Goal: Complete application form

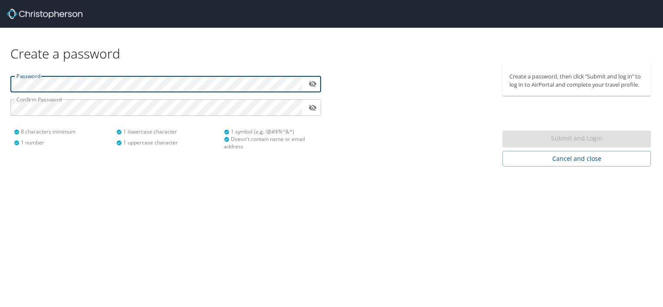
click at [0, 76] on div "Password ​ Confirm Password ​ 8 characters minimum 1 number 1 lowercase charact…" at bounding box center [165, 114] width 331 height 105
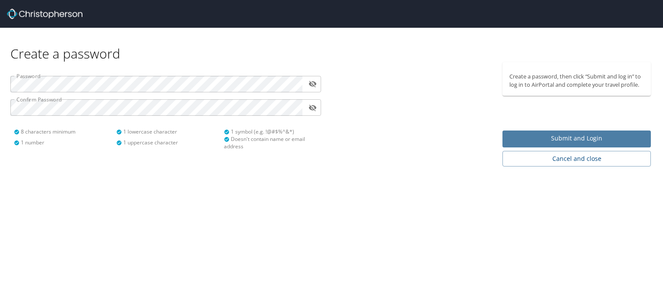
click at [567, 134] on span "Submit and Login" at bounding box center [576, 138] width 134 height 11
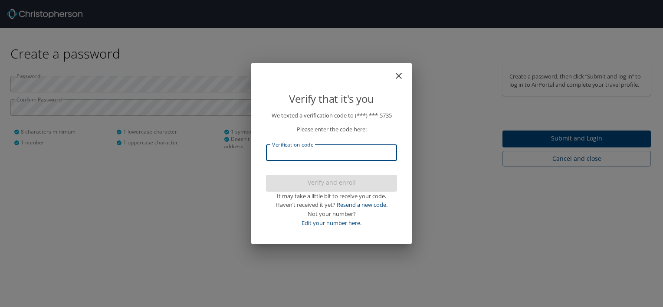
click at [377, 150] on input "Verification code" at bounding box center [331, 152] width 131 height 16
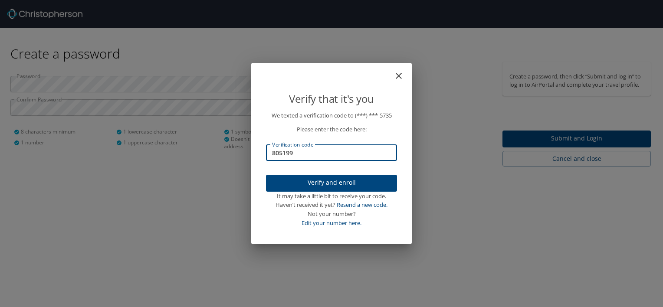
type input "805199"
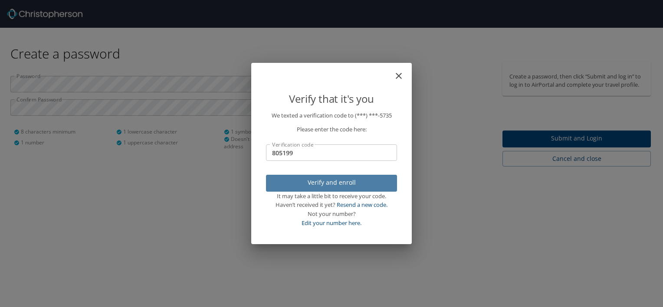
click at [338, 183] on span "Verify and enroll" at bounding box center [331, 182] width 117 height 11
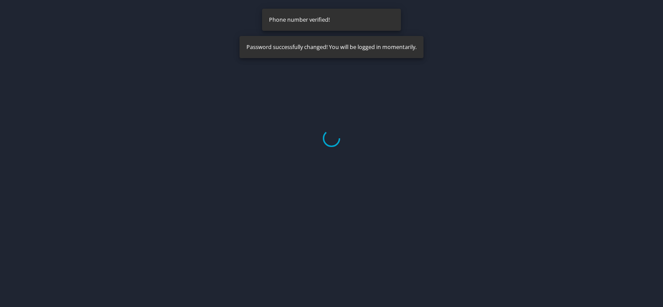
select select "US"
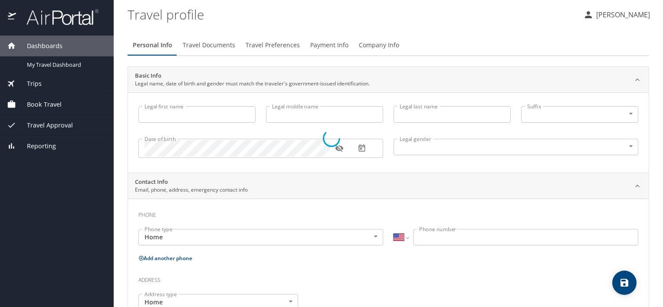
type input "Scott"
type input "Matthew"
type input "Hazel"
type input "Male"
select select "US"
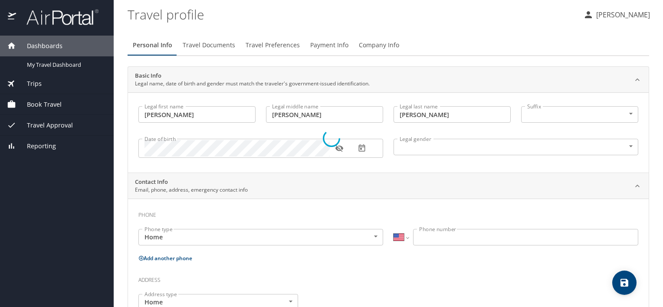
select select "US"
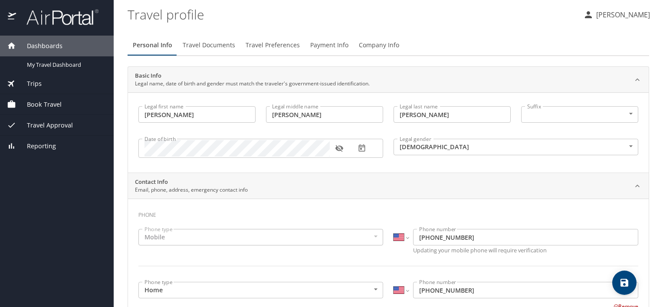
click at [622, 19] on p "Scott Hazel" at bounding box center [621, 15] width 56 height 10
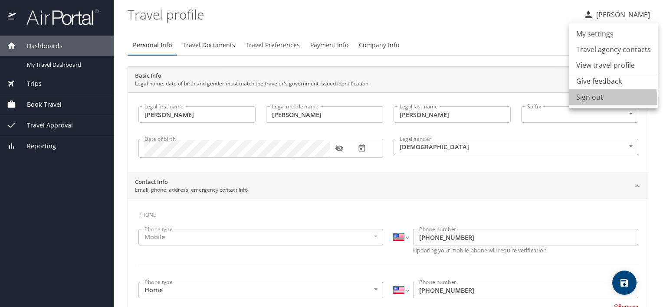
click at [589, 100] on li "Sign out" at bounding box center [613, 97] width 88 height 16
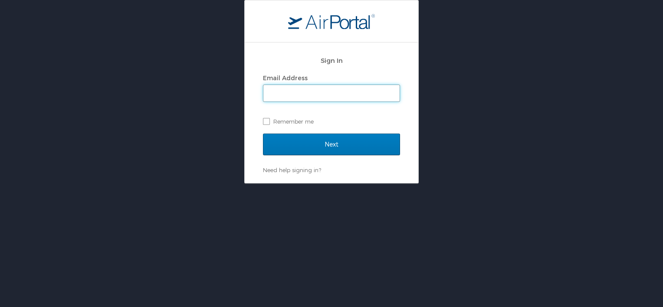
click at [301, 93] on input "Email Address" at bounding box center [331, 93] width 136 height 16
